Goal: Navigation & Orientation: Understand site structure

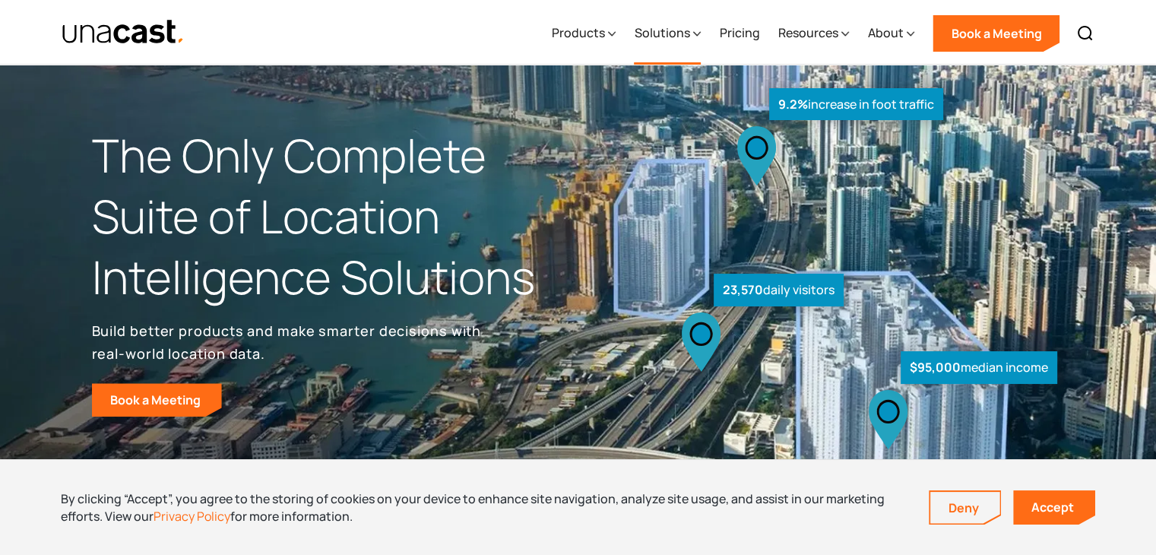
click at [699, 37] on icon at bounding box center [697, 34] width 8 height 16
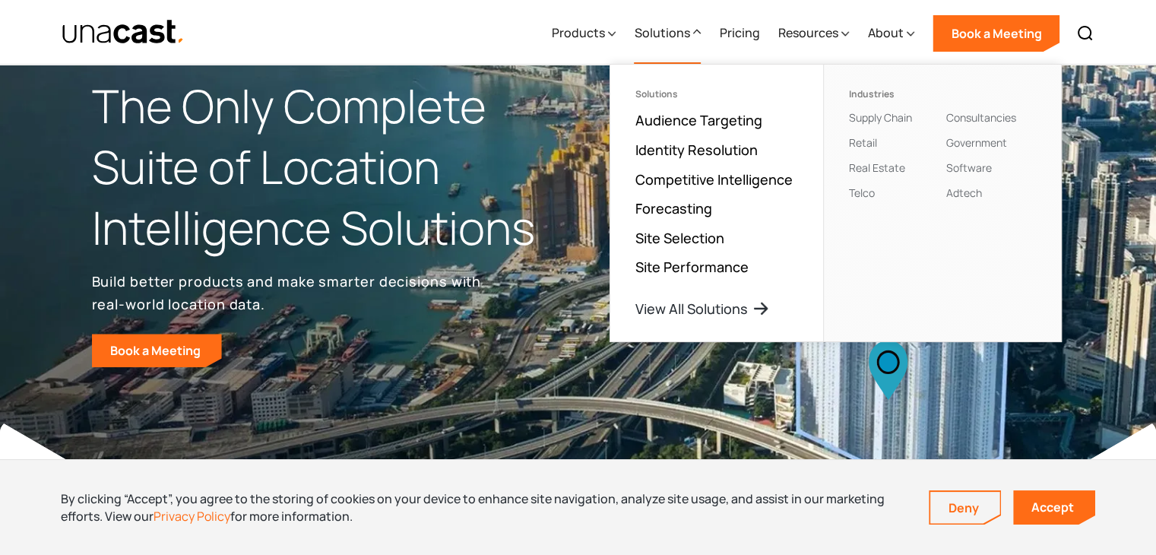
scroll to position [76, 0]
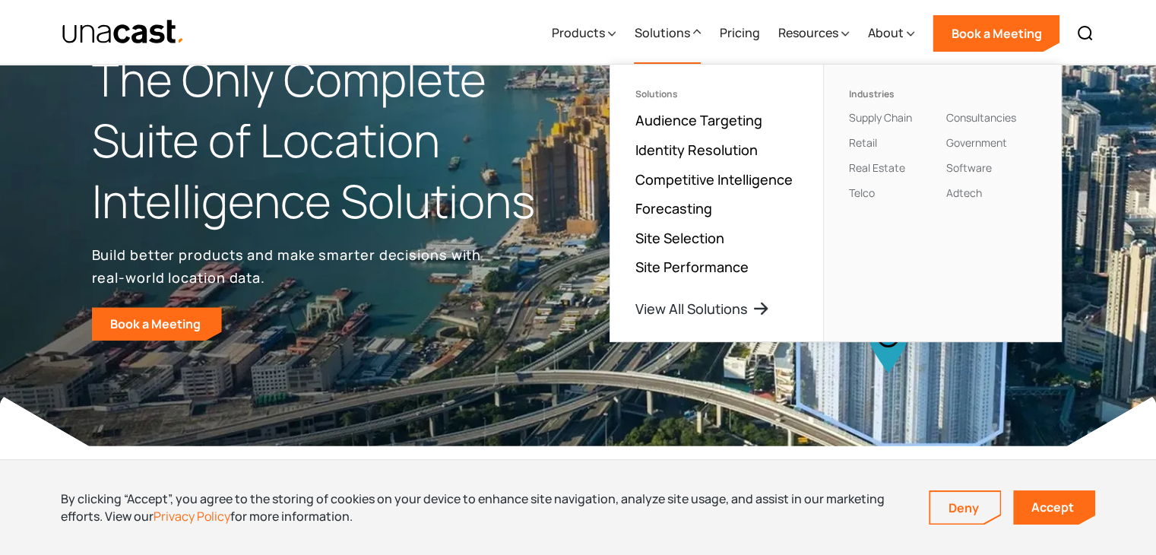
click at [289, 27] on div "Products Location Intelligence Global Location Data Foot Traffic Data Location …" at bounding box center [578, 32] width 1095 height 64
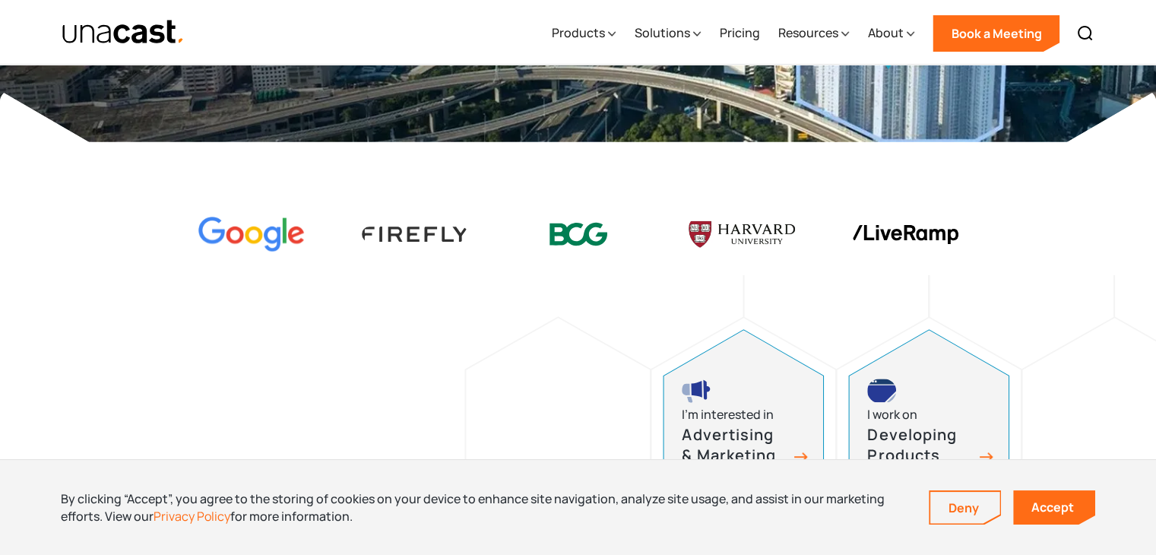
scroll to position [0, 0]
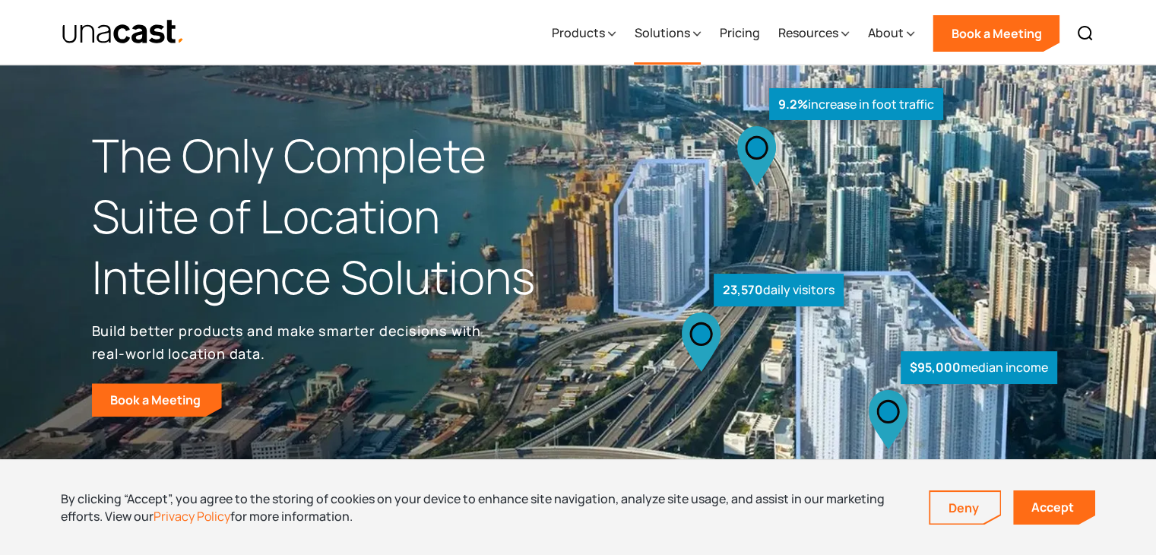
click at [690, 35] on div "Solutions" at bounding box center [661, 33] width 55 height 18
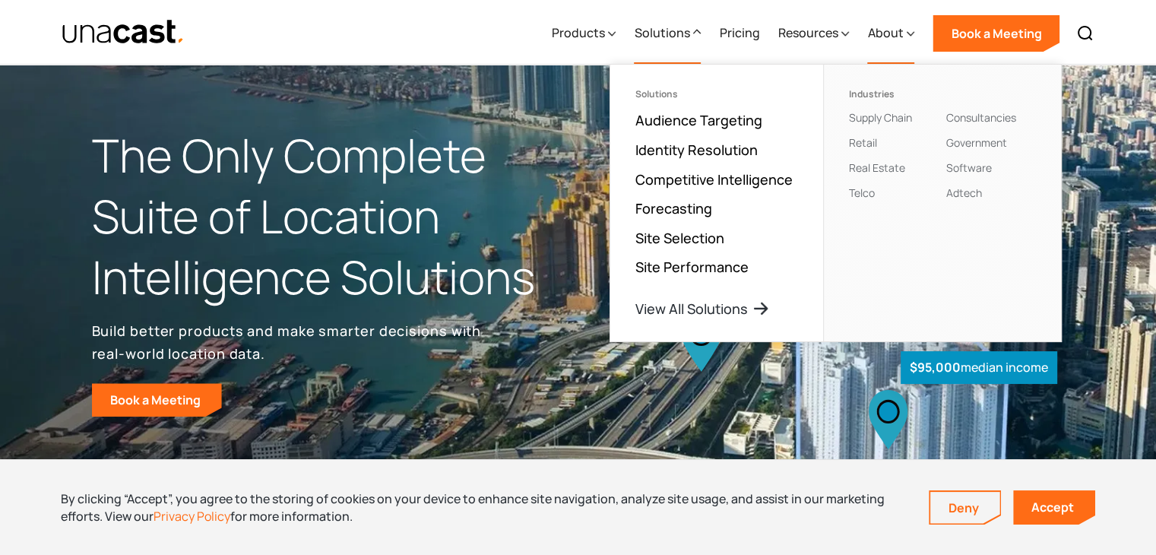
click at [903, 31] on div "About" at bounding box center [885, 33] width 36 height 18
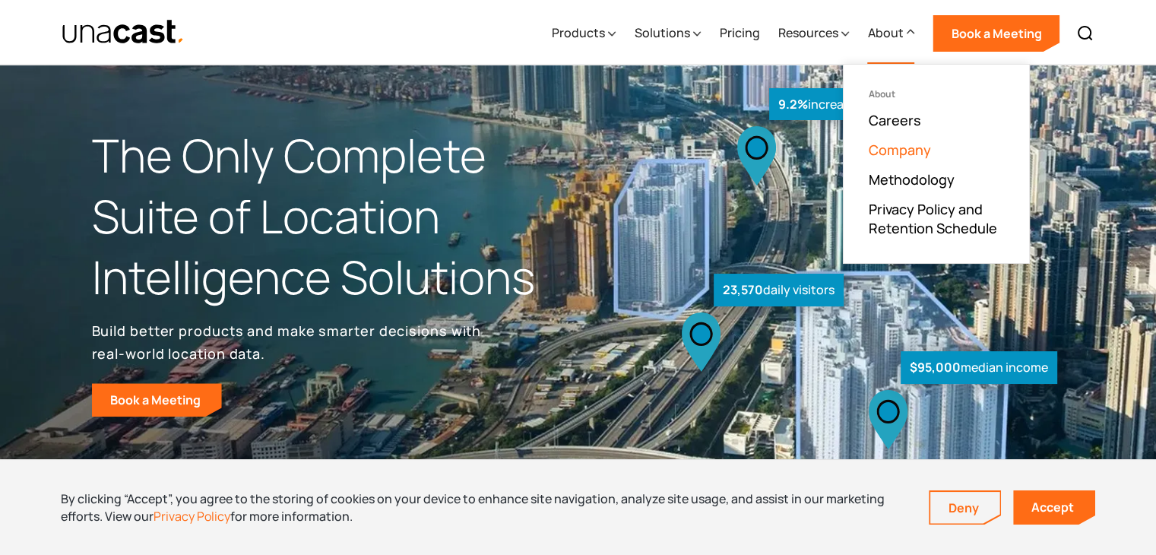
click at [928, 148] on link "Company" at bounding box center [899, 150] width 62 height 18
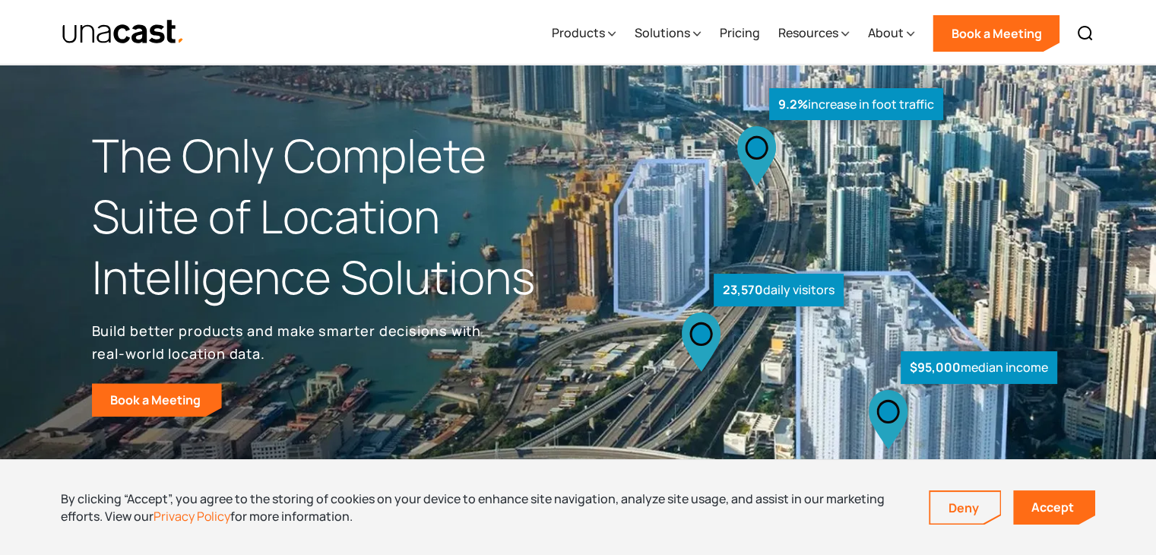
click at [268, 21] on div "Products Location Intelligence Global Location Data Foot Traffic Data Location …" at bounding box center [578, 32] width 1095 height 64
